Goal: Check status: Check status

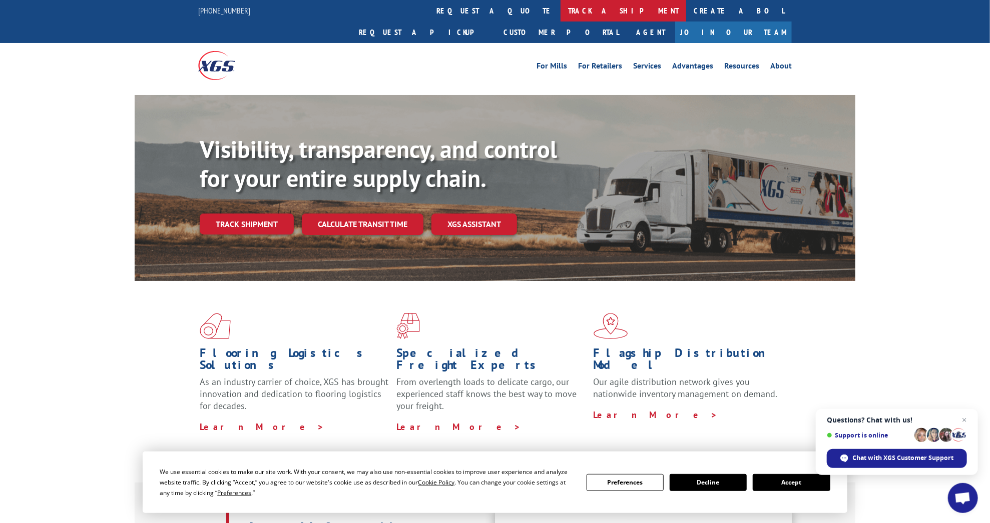
click at [560, 11] on link "track a shipment" at bounding box center [623, 11] width 126 height 22
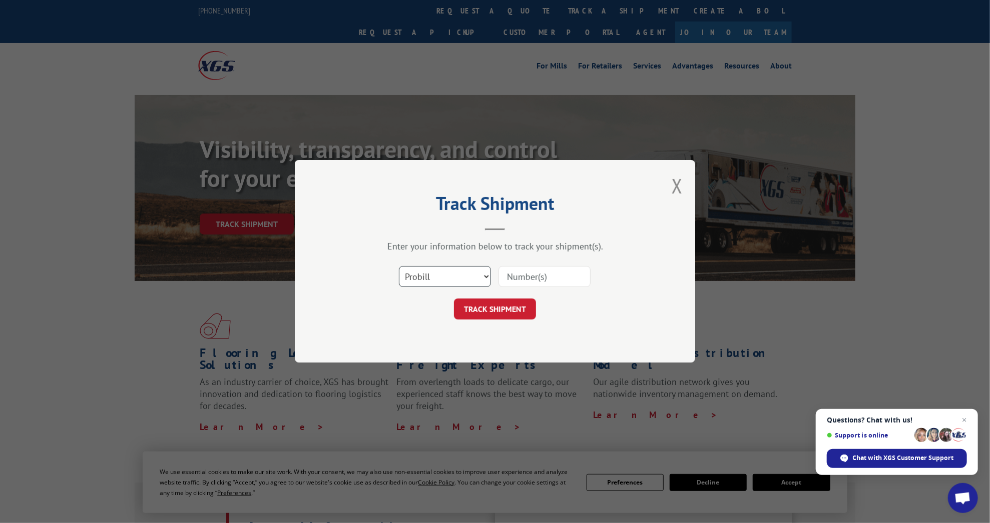
click at [404, 278] on select "Select category... Probill BOL PO" at bounding box center [445, 277] width 92 height 21
click at [425, 277] on select "Select category... Probill BOL PO" at bounding box center [445, 277] width 92 height 21
click at [512, 273] on input at bounding box center [544, 277] width 92 height 21
paste input "WN33343032"
type input "WN33343032"
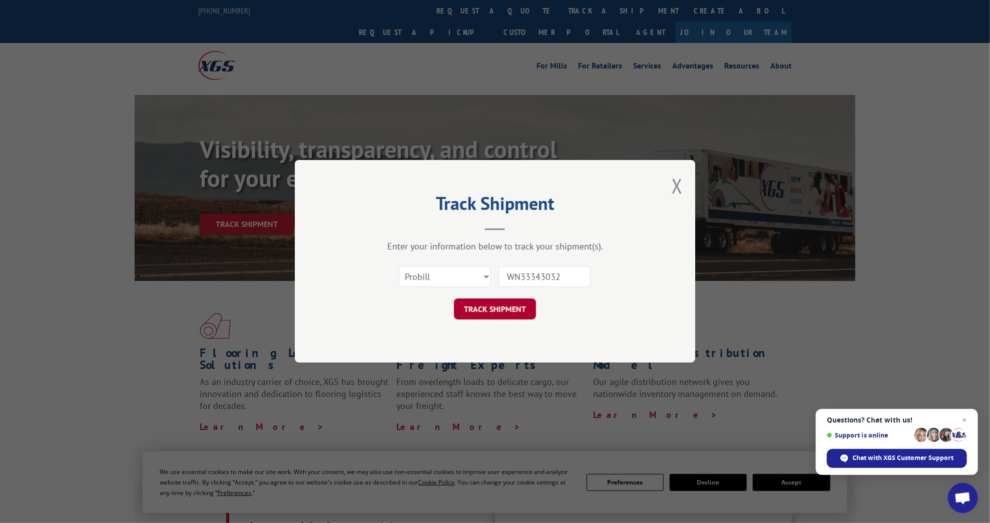
click at [493, 307] on button "TRACK SHIPMENT" at bounding box center [495, 309] width 82 height 21
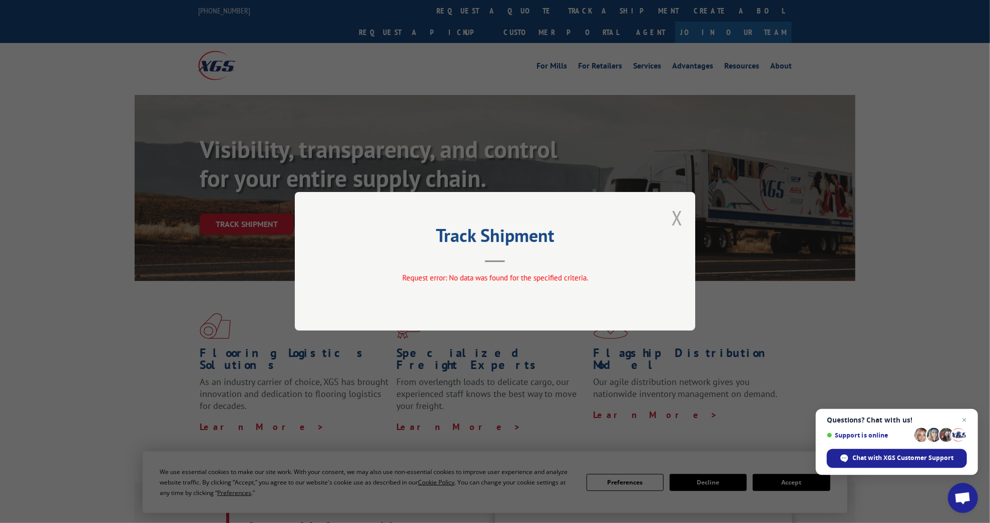
click at [679, 216] on button "Close modal" at bounding box center [677, 218] width 11 height 27
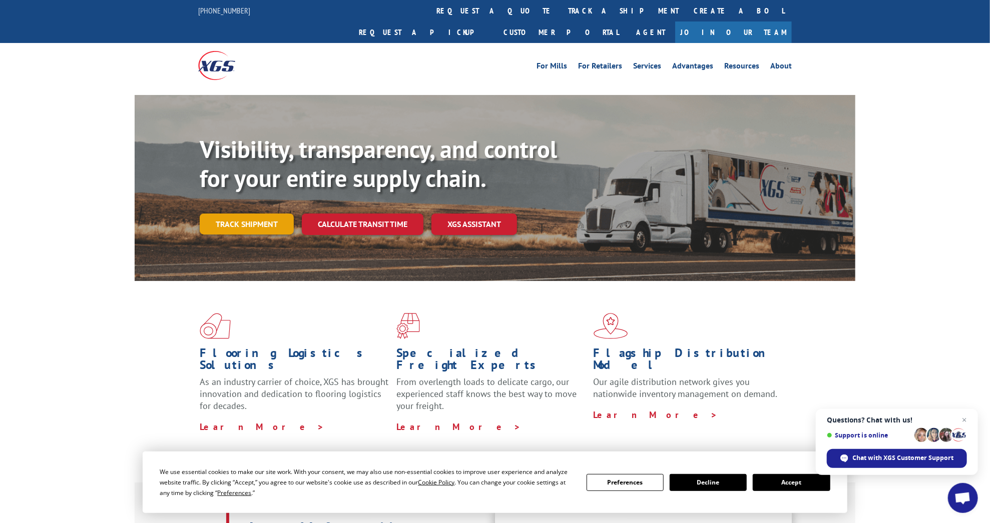
click at [243, 214] on link "Track shipment" at bounding box center [247, 224] width 94 height 21
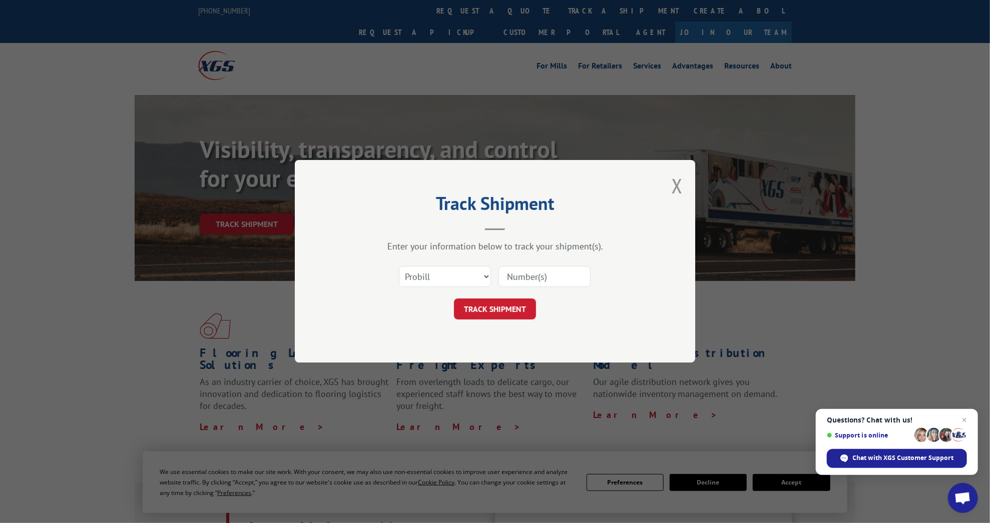
click at [514, 277] on input at bounding box center [544, 277] width 92 height 21
paste input "16945207"
type input "16945207"
click at [495, 308] on button "TRACK SHIPMENT" at bounding box center [495, 309] width 82 height 21
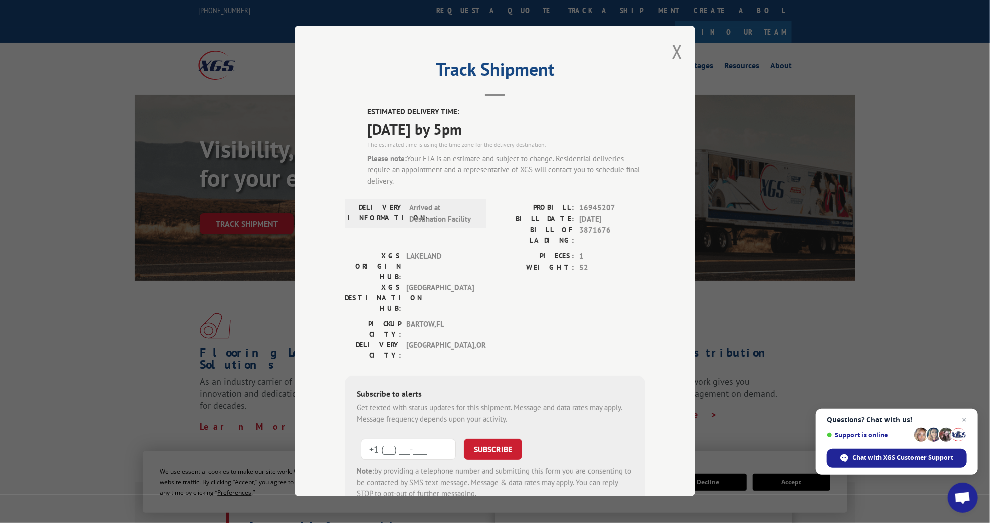
click at [376, 439] on input "+1 (___) ___-____" at bounding box center [408, 449] width 95 height 21
type input "+1 (503) 320-9231"
click at [492, 439] on button "SUBSCRIBE" at bounding box center [493, 449] width 58 height 21
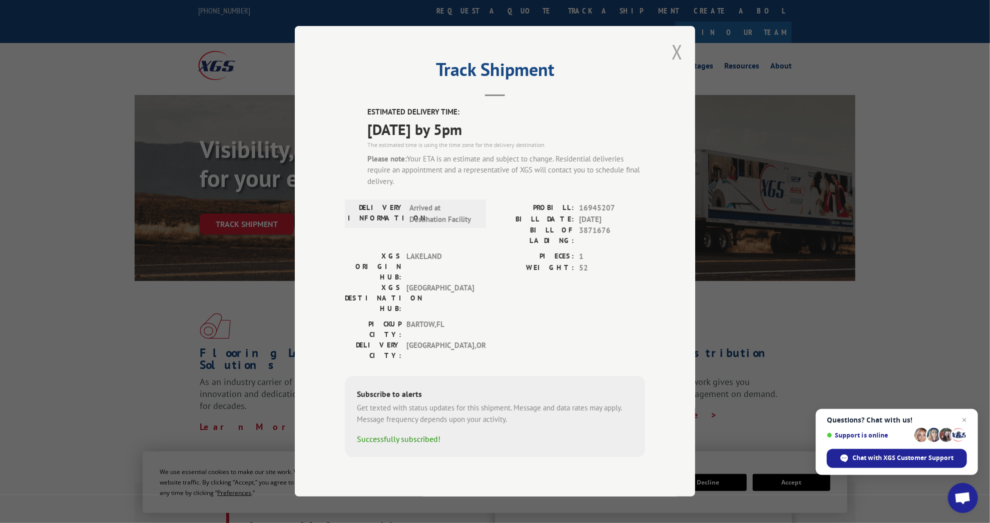
click at [678, 65] on button "Close modal" at bounding box center [677, 52] width 11 height 27
